Goal: Navigation & Orientation: Go to known website

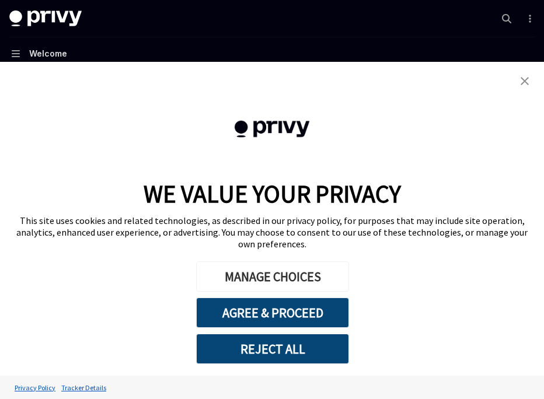
click at [217, 281] on button "MANAGE CHOICES" at bounding box center [272, 276] width 153 height 30
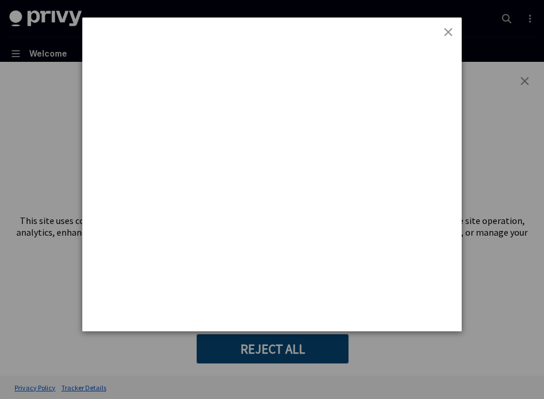
type textarea "*"
